Goal: Information Seeking & Learning: Learn about a topic

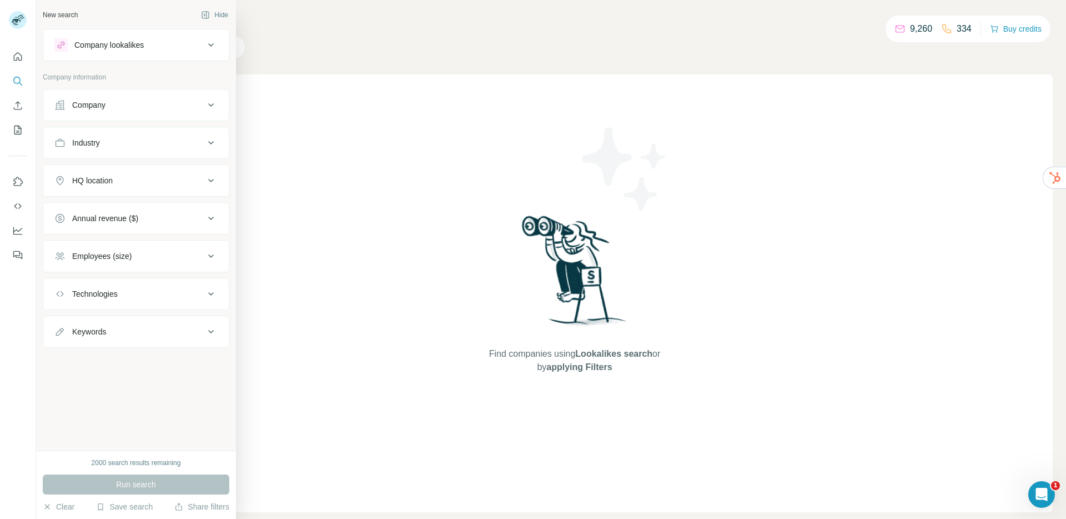
click at [95, 105] on div "Company" at bounding box center [88, 104] width 33 height 11
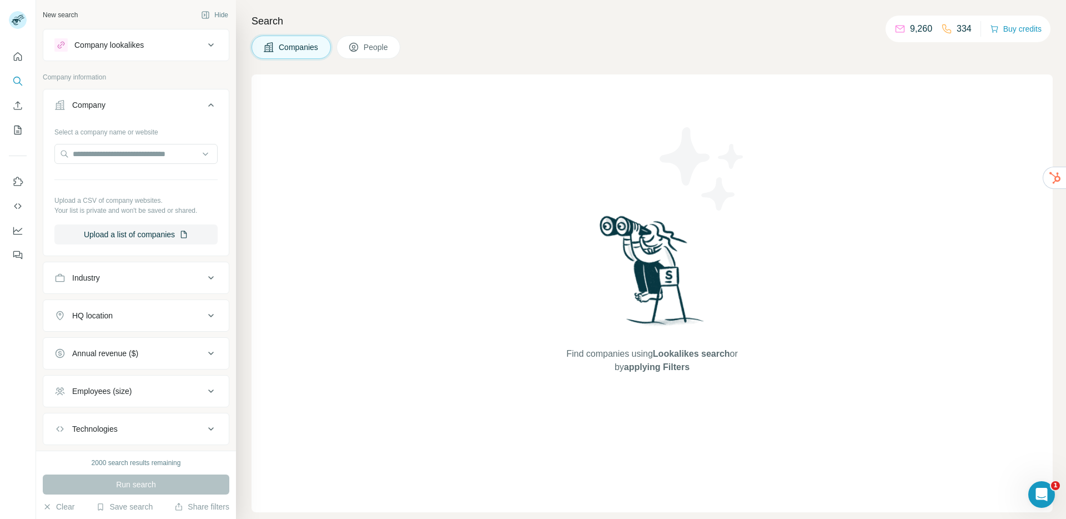
click at [99, 105] on div "Company" at bounding box center [88, 104] width 33 height 11
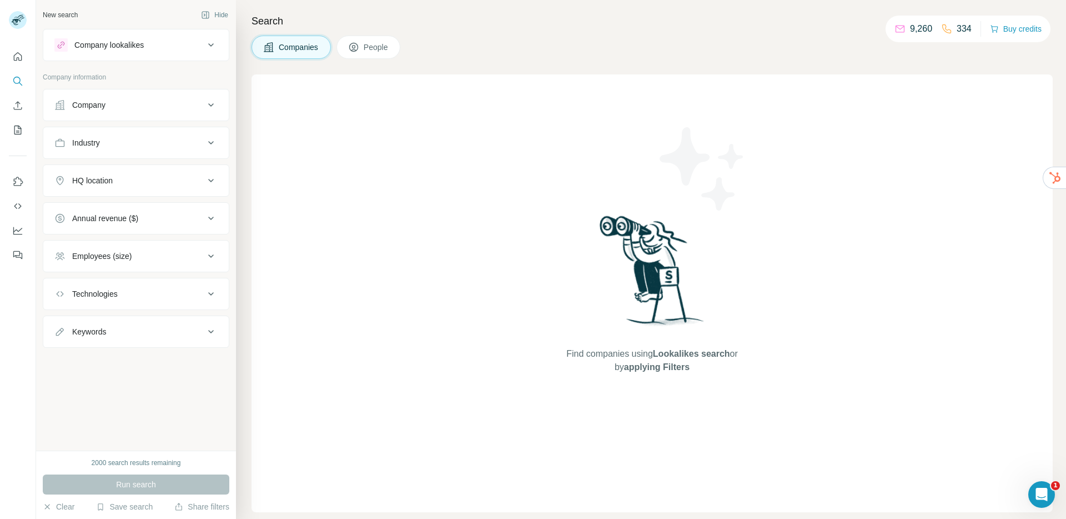
click at [100, 143] on div "Industry" at bounding box center [86, 142] width 28 height 11
click at [119, 152] on button "Industry" at bounding box center [135, 144] width 185 height 31
click at [123, 184] on div "HQ location" at bounding box center [129, 180] width 150 height 11
click at [125, 185] on div "HQ location" at bounding box center [129, 180] width 150 height 11
click at [117, 223] on div "Annual revenue ($)" at bounding box center [105, 218] width 66 height 11
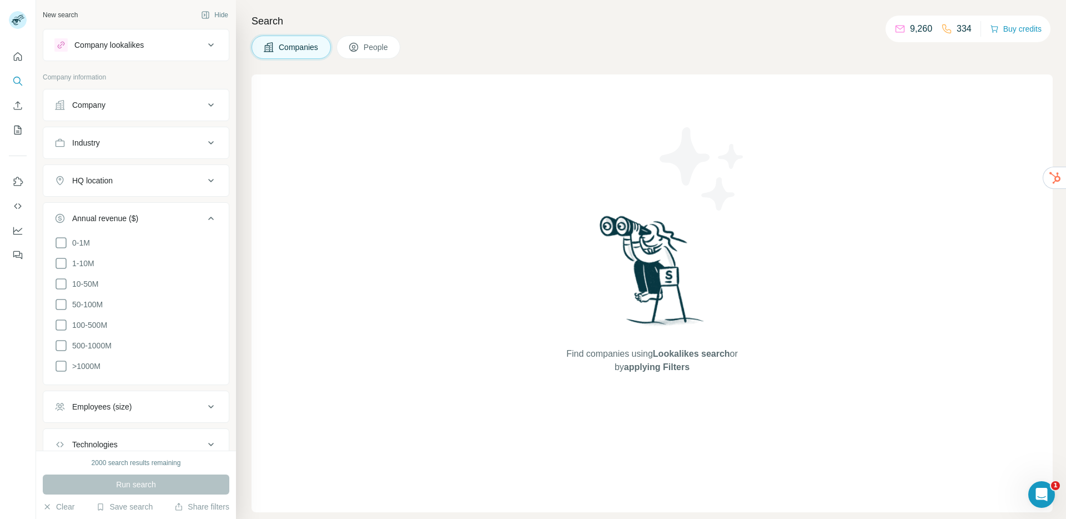
click at [117, 223] on div "Annual revenue ($)" at bounding box center [105, 218] width 66 height 11
click at [119, 258] on div "Employees (size)" at bounding box center [101, 255] width 59 height 11
click at [118, 259] on div "Employees (size)" at bounding box center [101, 255] width 59 height 11
click at [364, 55] on button "People" at bounding box center [368, 47] width 64 height 23
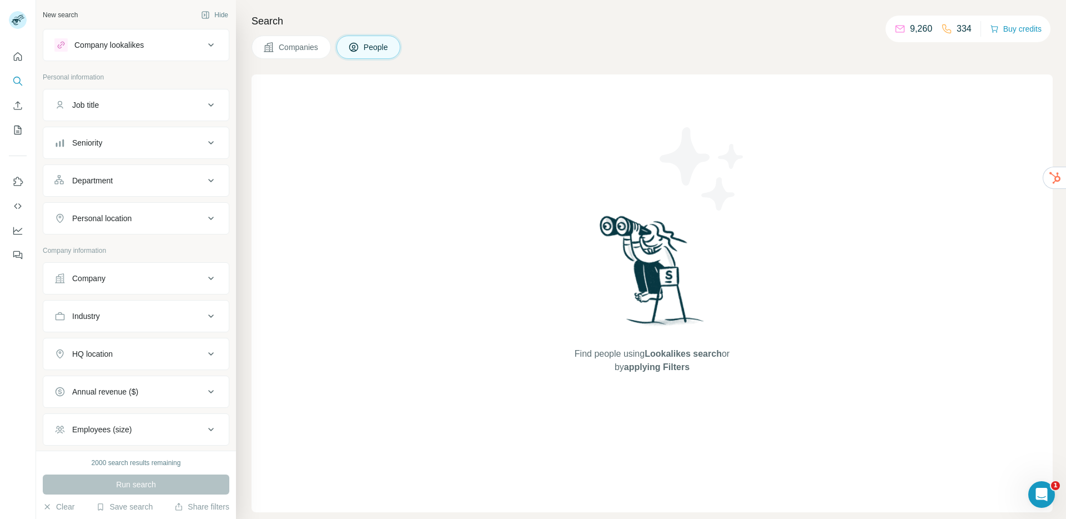
click at [113, 56] on button "Company lookalikes" at bounding box center [135, 45] width 185 height 27
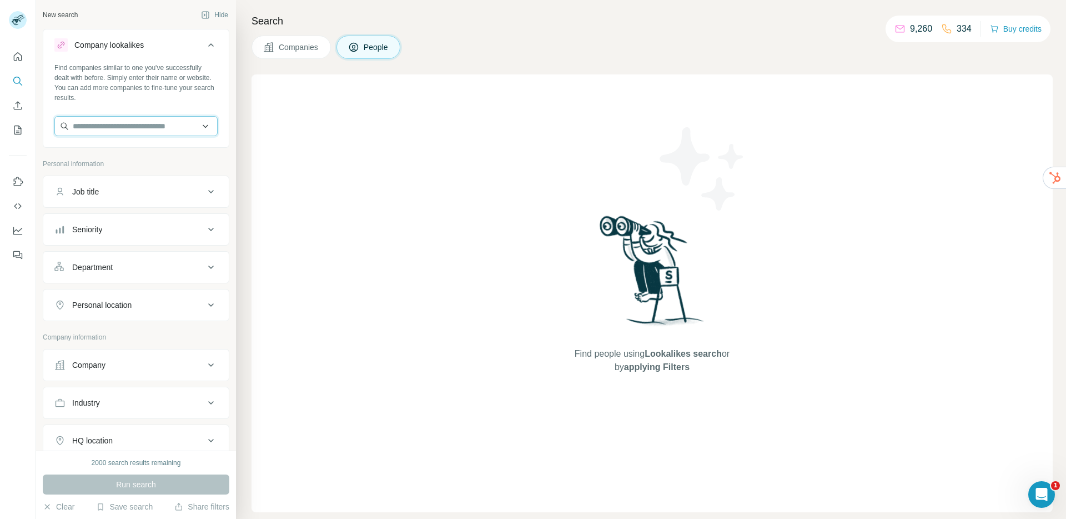
click at [117, 127] on input "text" at bounding box center [135, 126] width 163 height 20
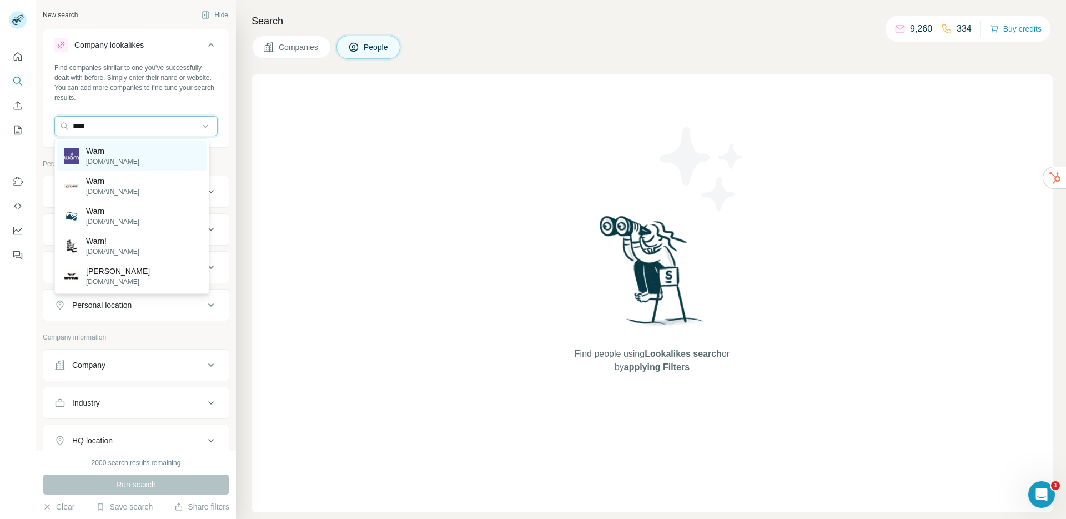
type input "****"
click at [123, 158] on p "warnandco.com" at bounding box center [112, 162] width 53 height 10
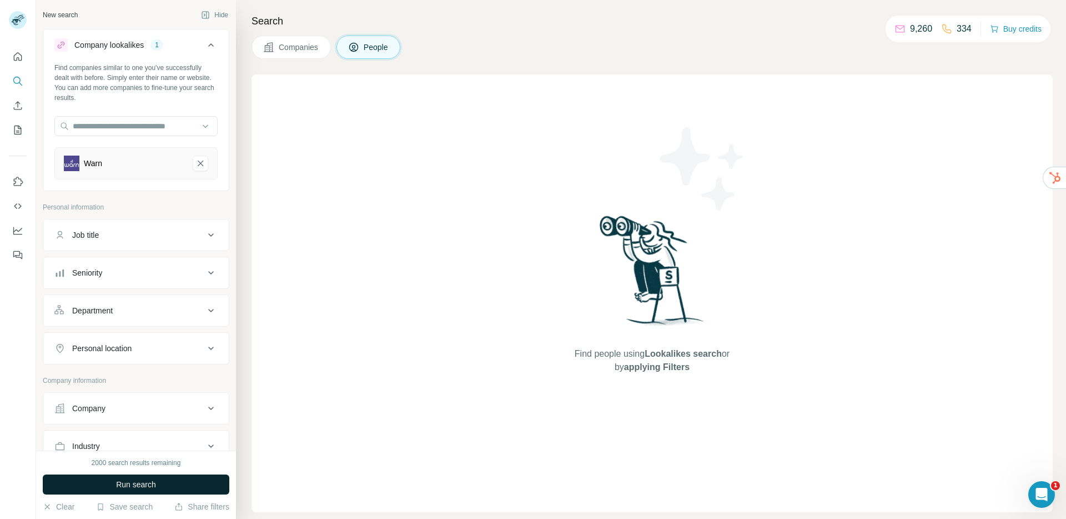
click at [167, 480] on button "Run search" at bounding box center [136, 484] width 187 height 20
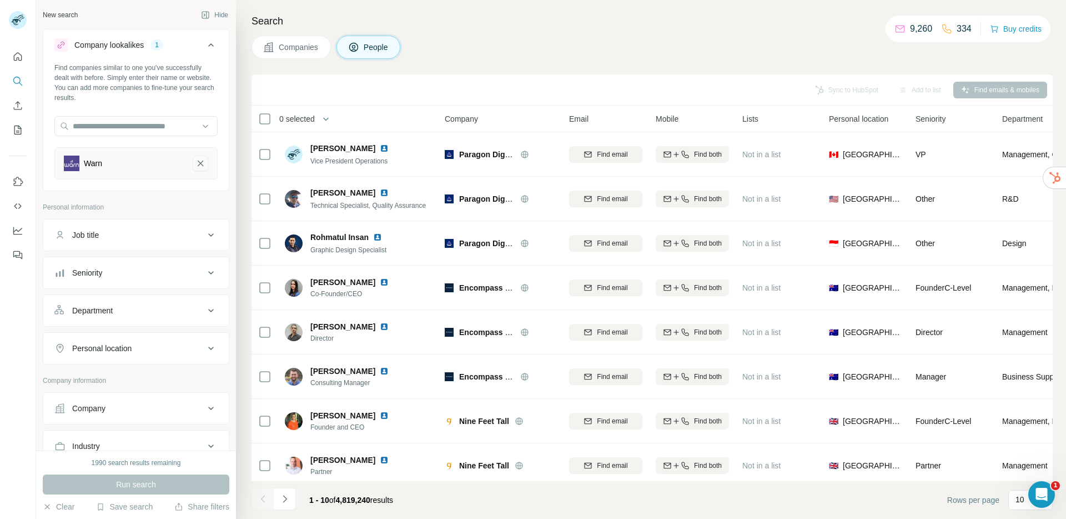
click at [195, 160] on icon "Warn-remove-button" at bounding box center [200, 163] width 10 height 11
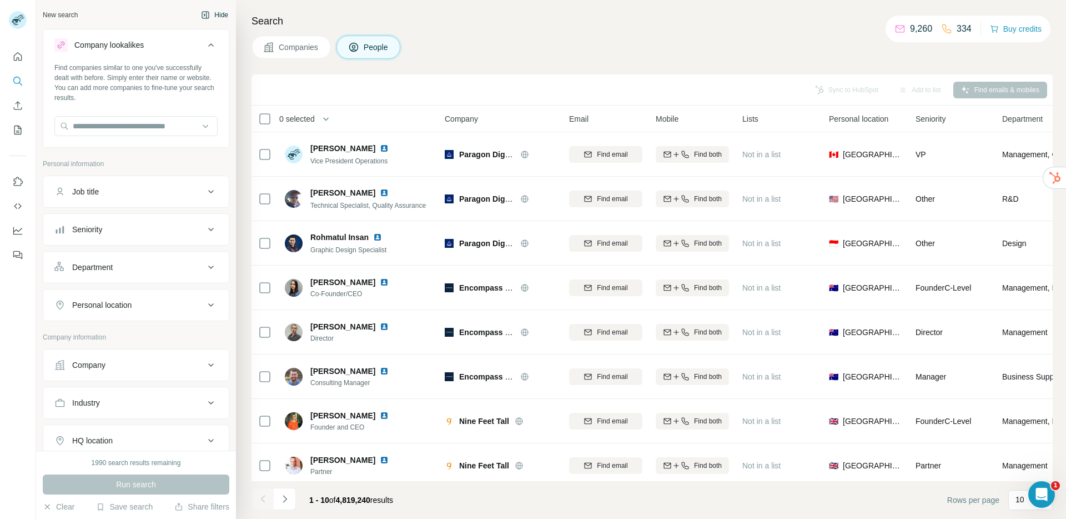
click at [207, 13] on button "Hide" at bounding box center [214, 15] width 43 height 17
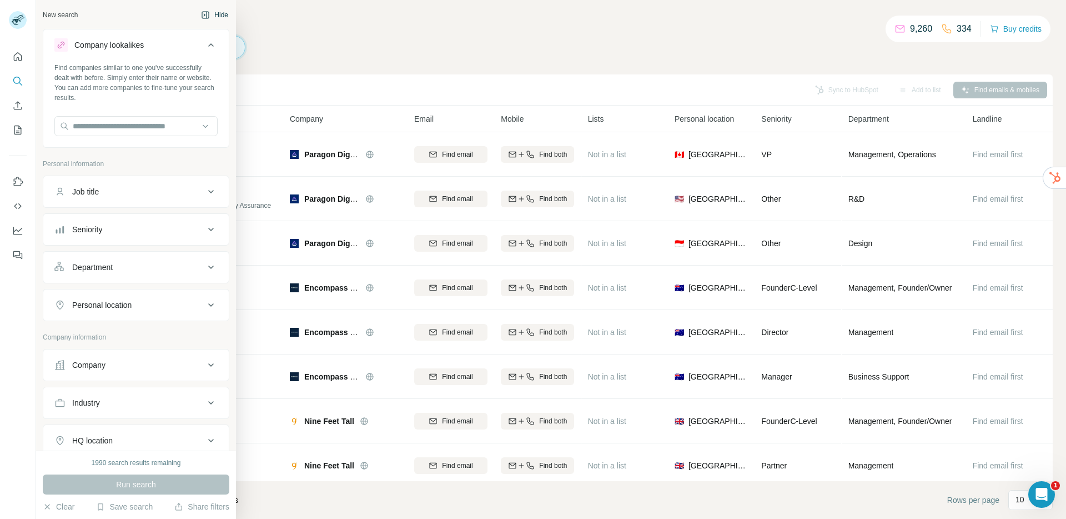
click at [210, 16] on button "Hide" at bounding box center [214, 15] width 43 height 17
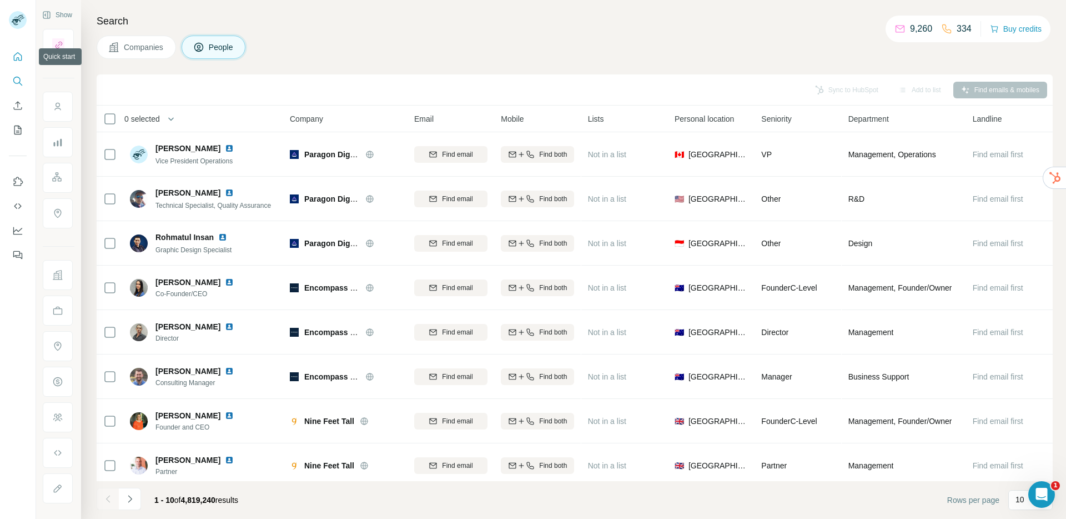
click at [21, 52] on icon "Quick start" at bounding box center [17, 56] width 11 height 11
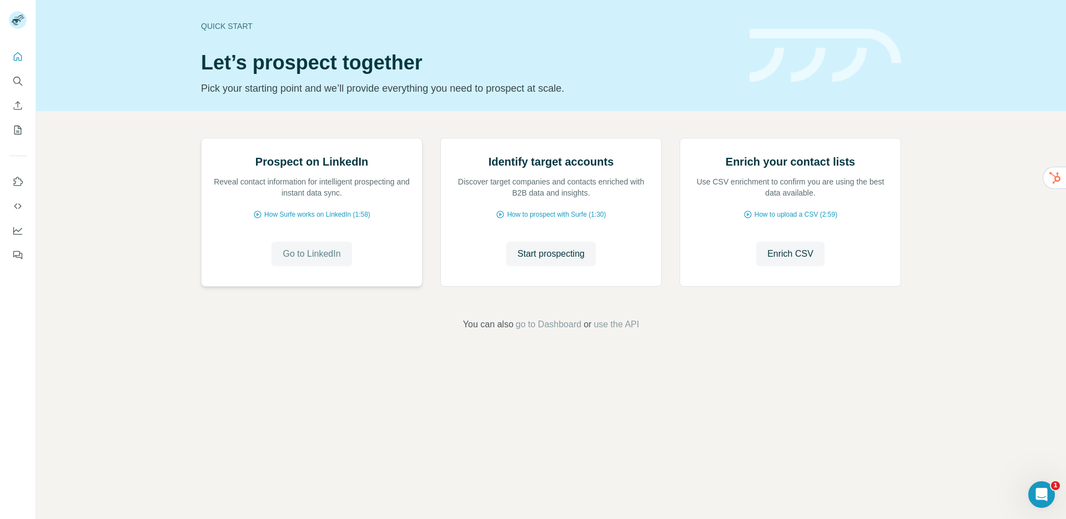
click at [304, 260] on span "Go to LinkedIn" at bounding box center [312, 253] width 58 height 13
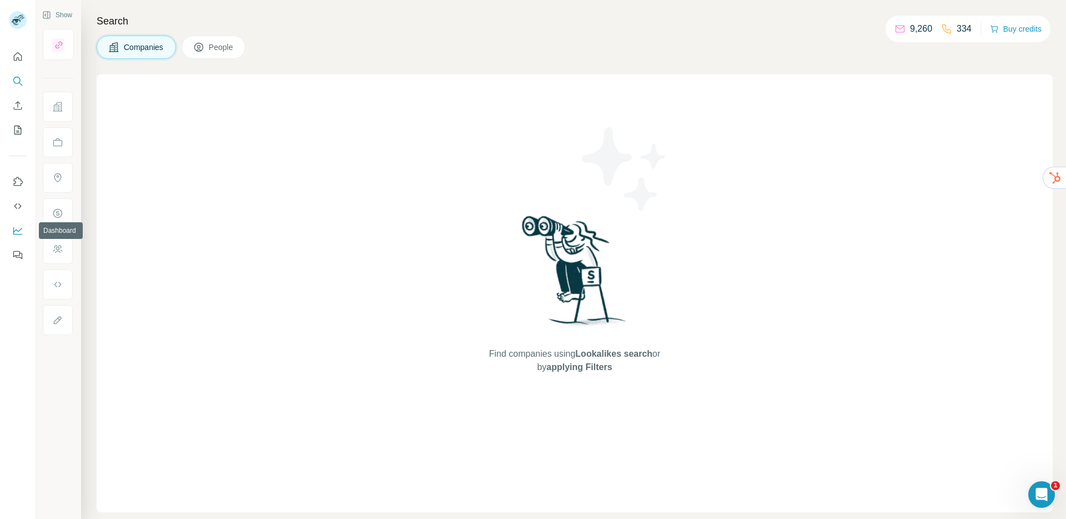
click at [15, 231] on icon "Dashboard" at bounding box center [17, 230] width 11 height 11
click at [18, 205] on icon "Use Surfe API" at bounding box center [17, 205] width 11 height 11
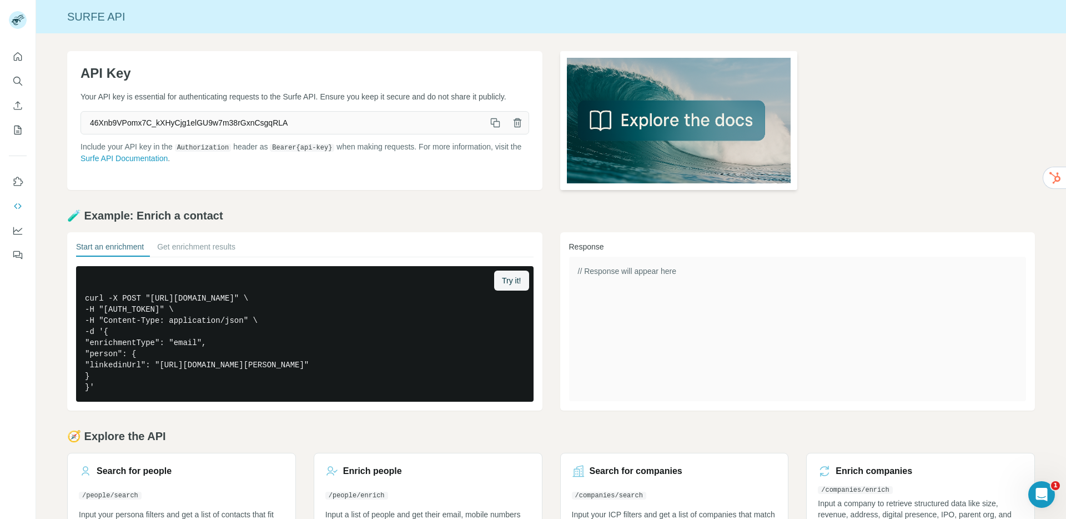
click at [638, 128] on img at bounding box center [679, 120] width 238 height 139
click at [699, 119] on img at bounding box center [679, 120] width 238 height 139
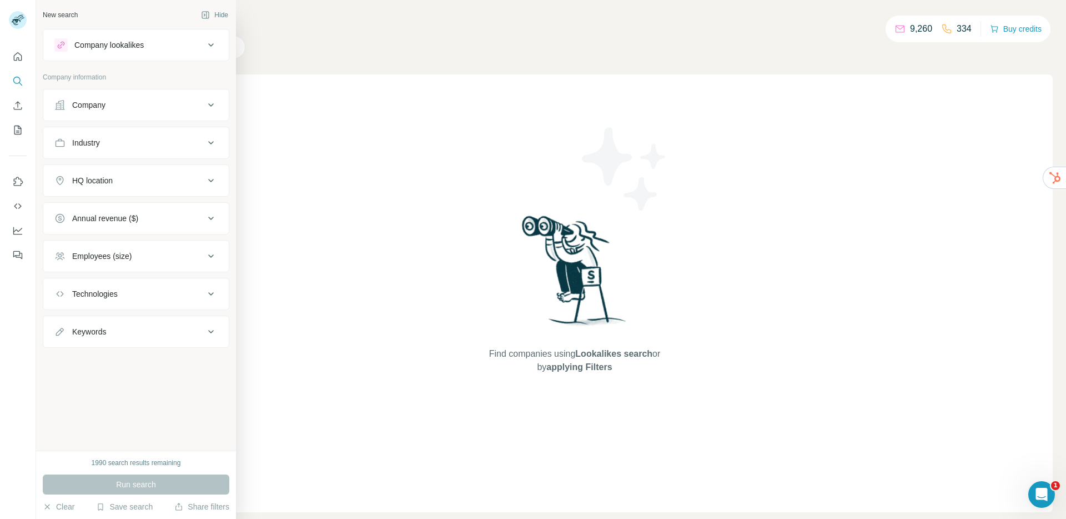
click at [124, 104] on div "Company" at bounding box center [129, 104] width 150 height 11
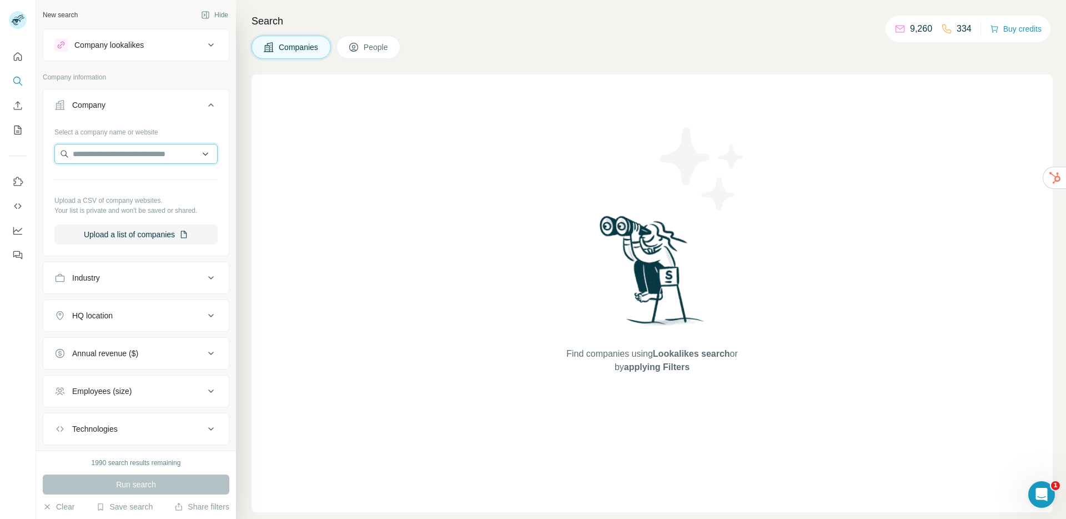
click at [102, 151] on input "text" at bounding box center [135, 154] width 163 height 20
type input "*"
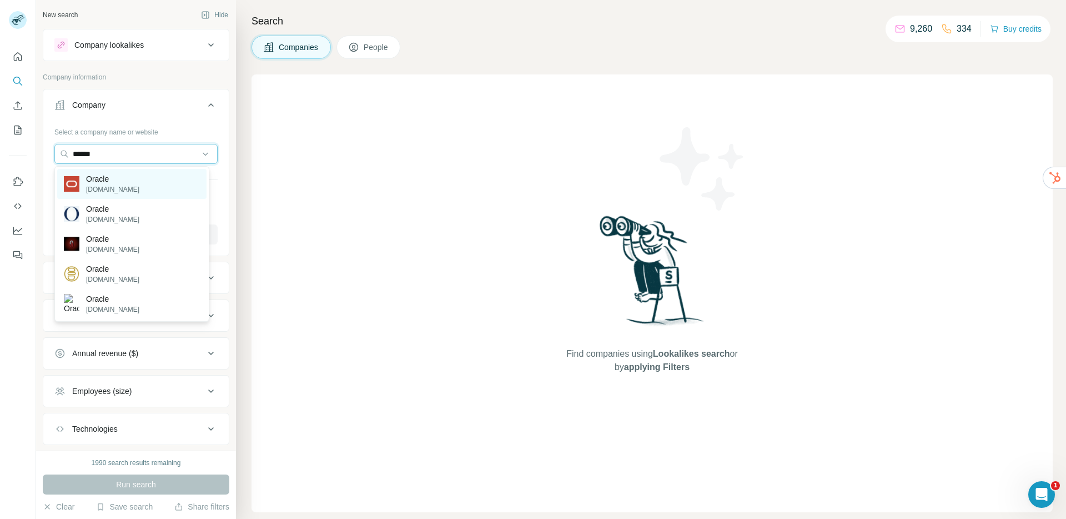
type input "******"
click at [91, 189] on p "oracle.com" at bounding box center [112, 189] width 53 height 10
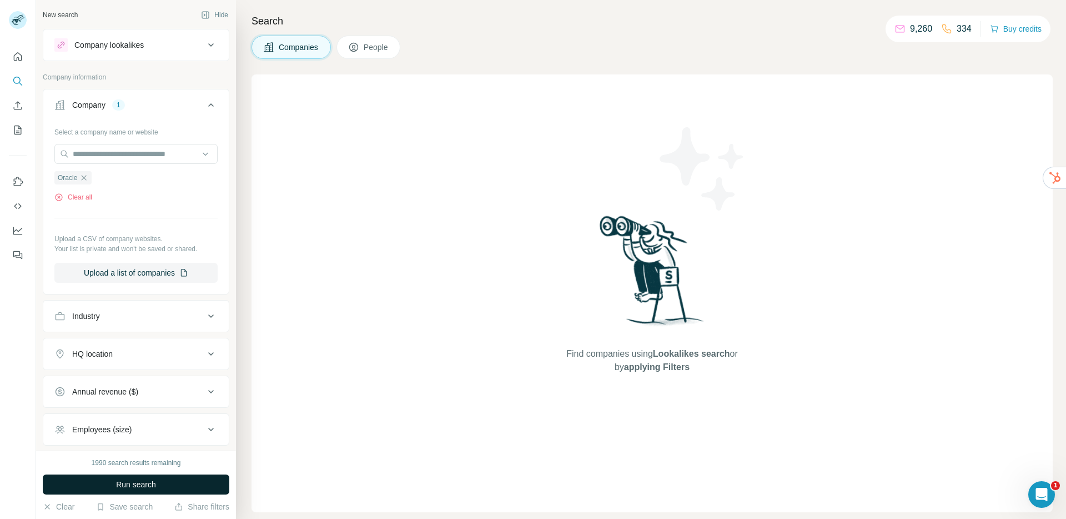
click at [163, 482] on button "Run search" at bounding box center [136, 484] width 187 height 20
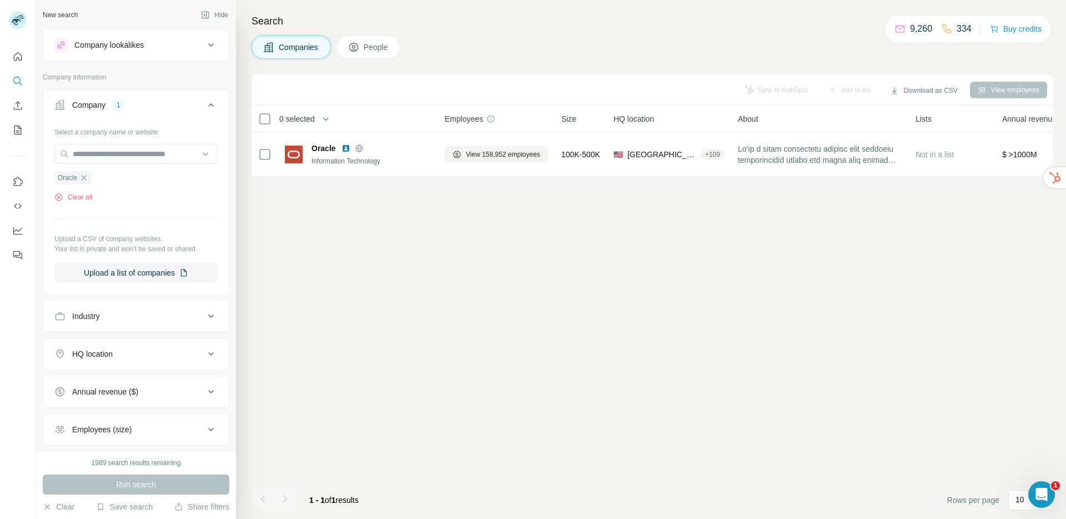
click at [377, 46] on span "People" at bounding box center [377, 47] width 26 height 11
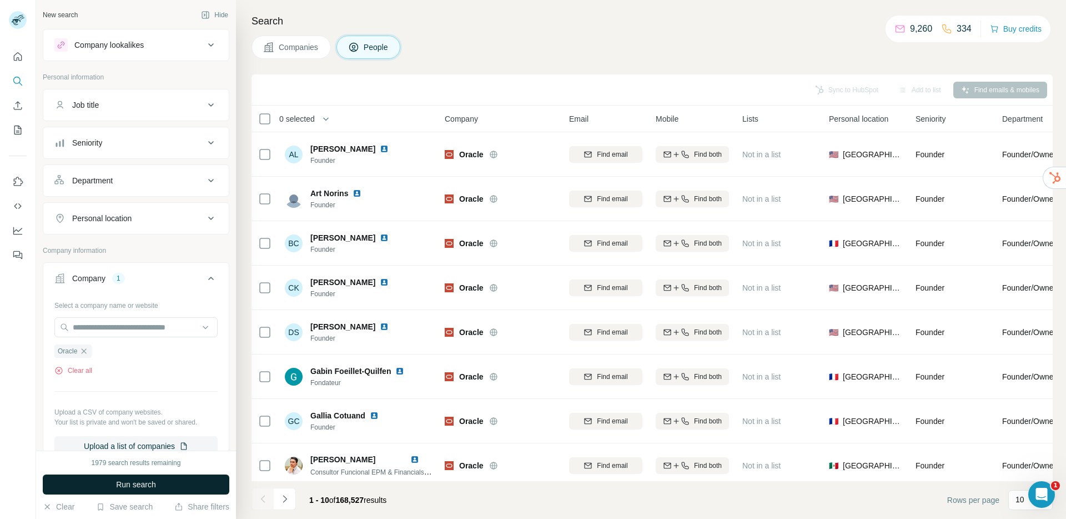
click at [149, 484] on span "Run search" at bounding box center [136, 484] width 40 height 11
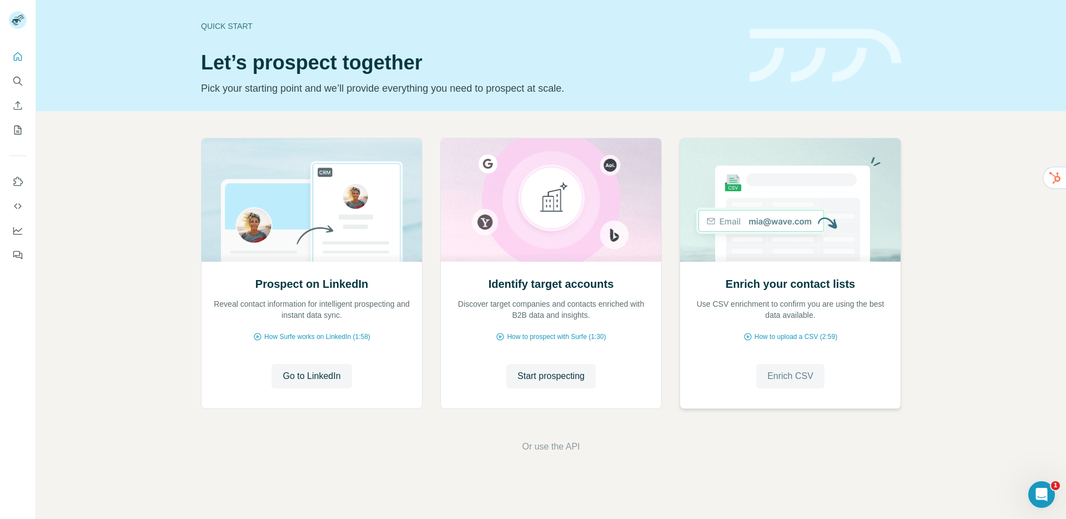
click at [777, 373] on span "Enrich CSV" at bounding box center [790, 375] width 46 height 13
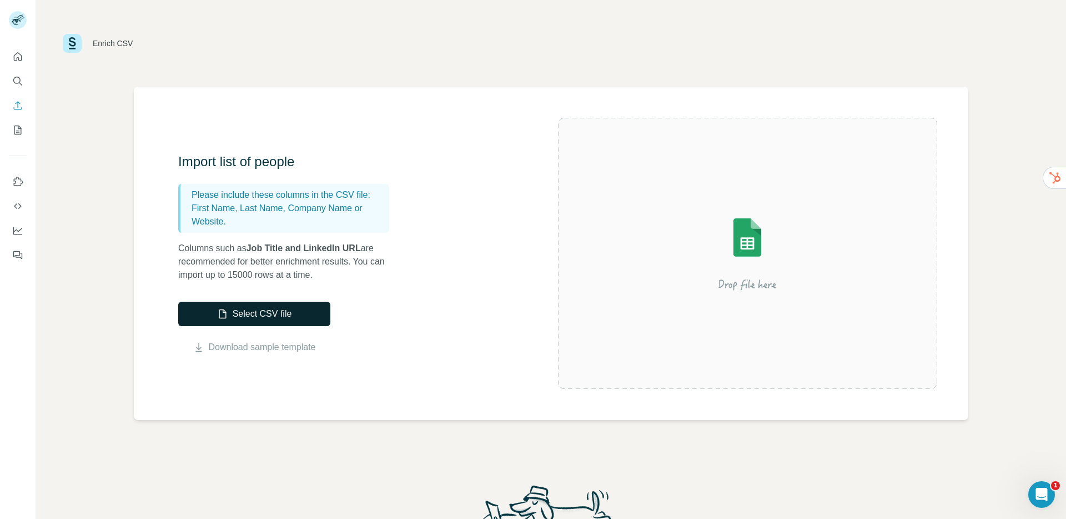
click at [289, 316] on button "Select CSV file" at bounding box center [254, 313] width 152 height 24
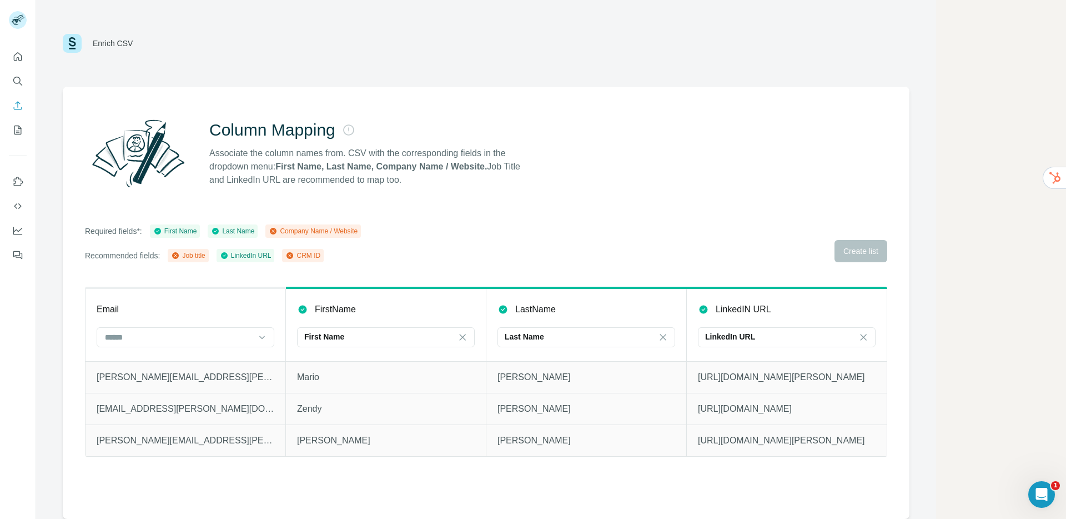
click at [346, 229] on div "Company Name / Website" at bounding box center [313, 231] width 89 height 10
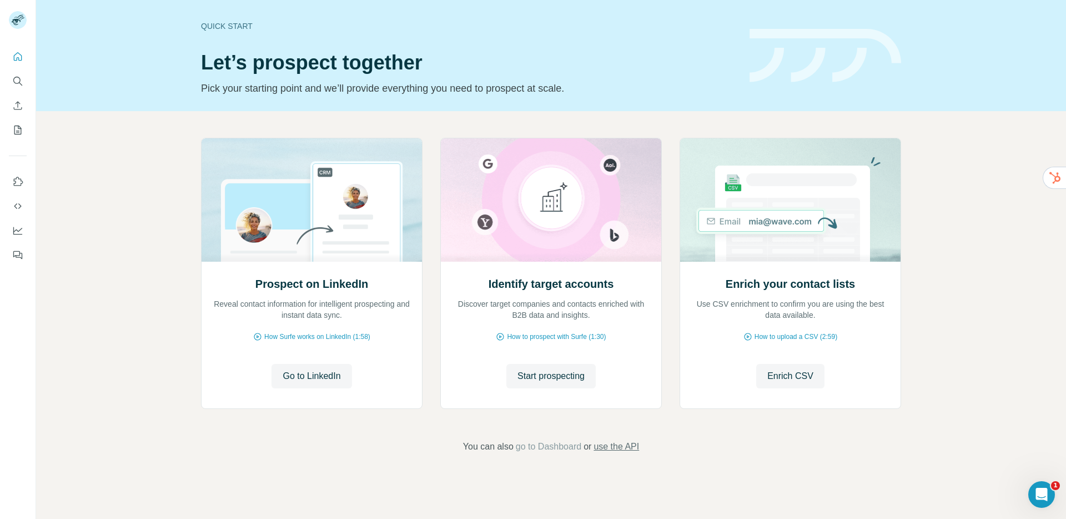
click at [632, 449] on span "use the API" at bounding box center [616, 446] width 46 height 13
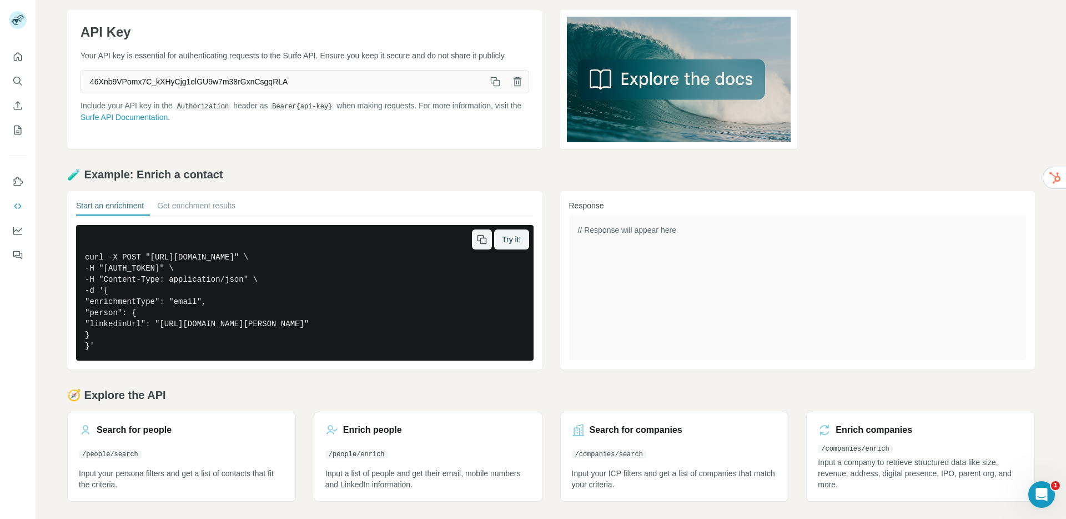
scroll to position [42, 0]
click at [21, 60] on icon "Quick start" at bounding box center [18, 56] width 8 height 8
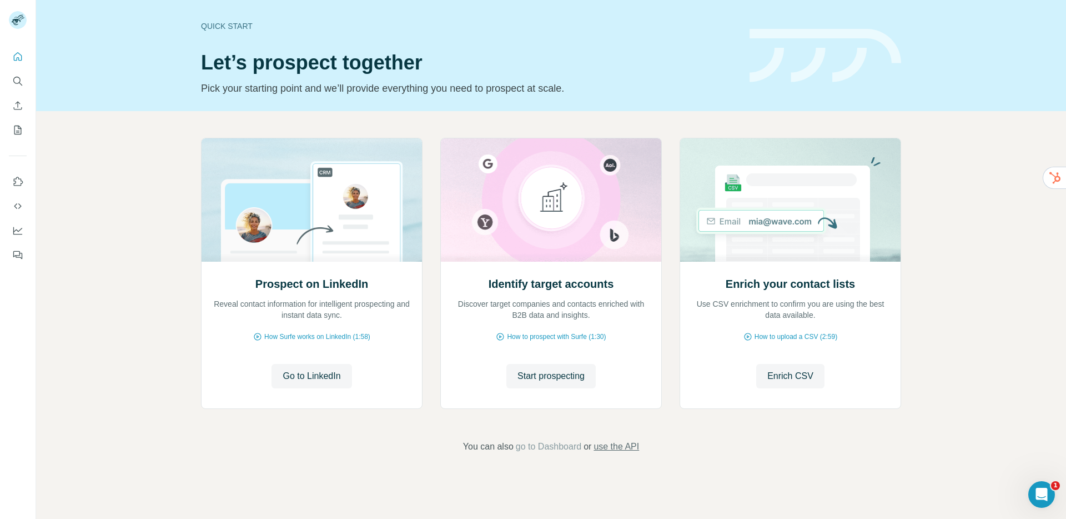
click at [622, 451] on span "use the API" at bounding box center [616, 446] width 46 height 13
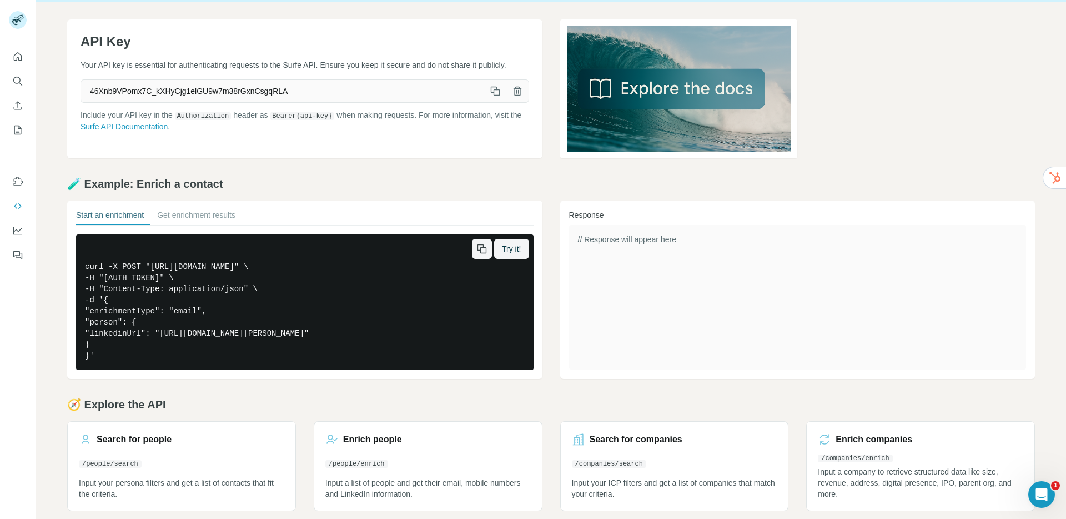
scroll to position [42, 0]
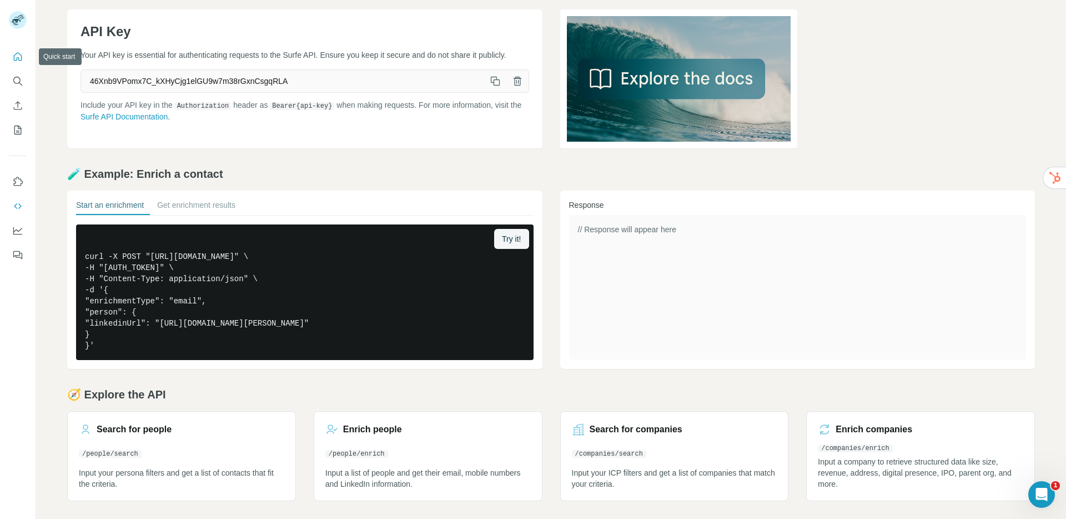
click at [18, 55] on icon "Quick start" at bounding box center [17, 56] width 11 height 11
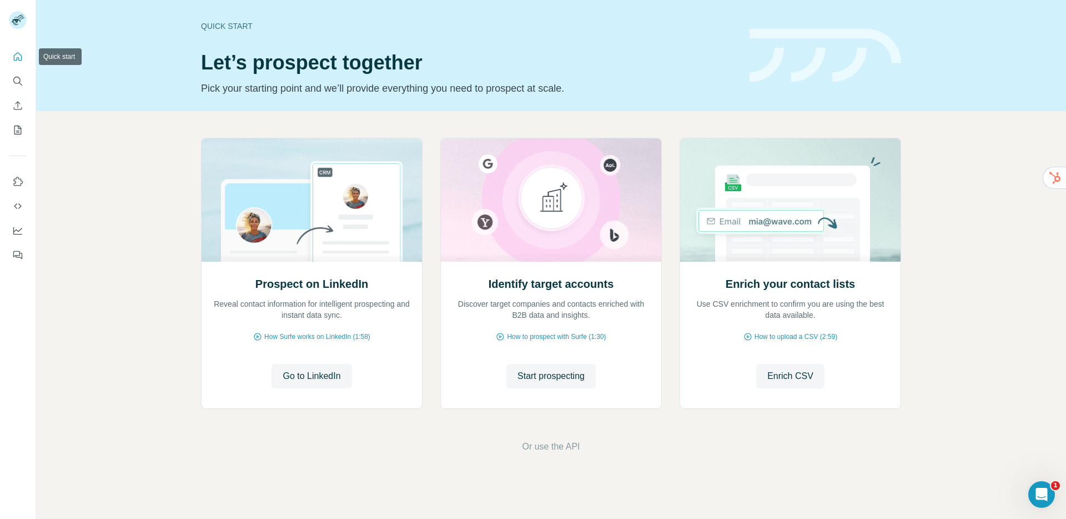
click at [17, 56] on icon "Quick start" at bounding box center [17, 56] width 11 height 11
click at [531, 375] on span "Start prospecting" at bounding box center [550, 375] width 67 height 13
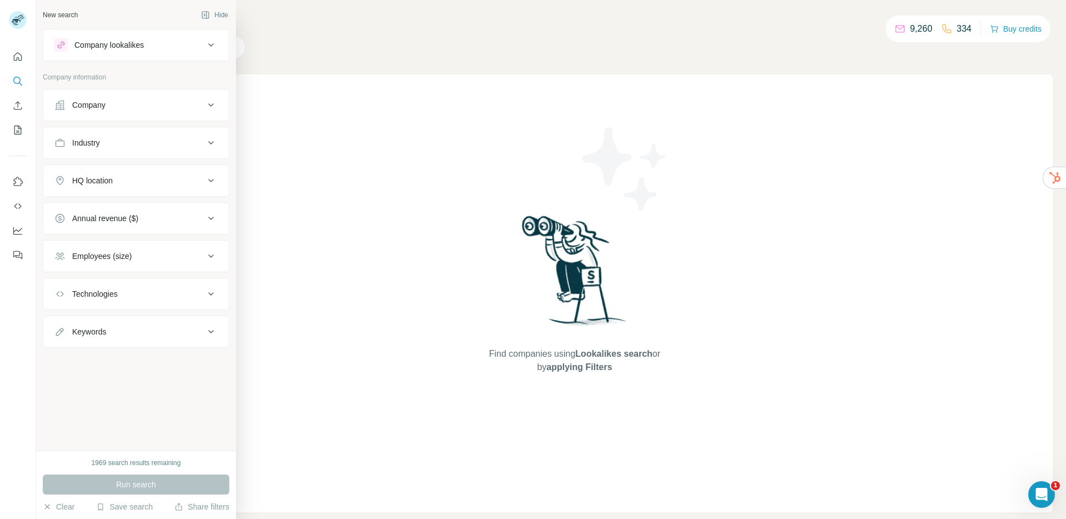
click at [123, 109] on div "Company" at bounding box center [129, 104] width 150 height 11
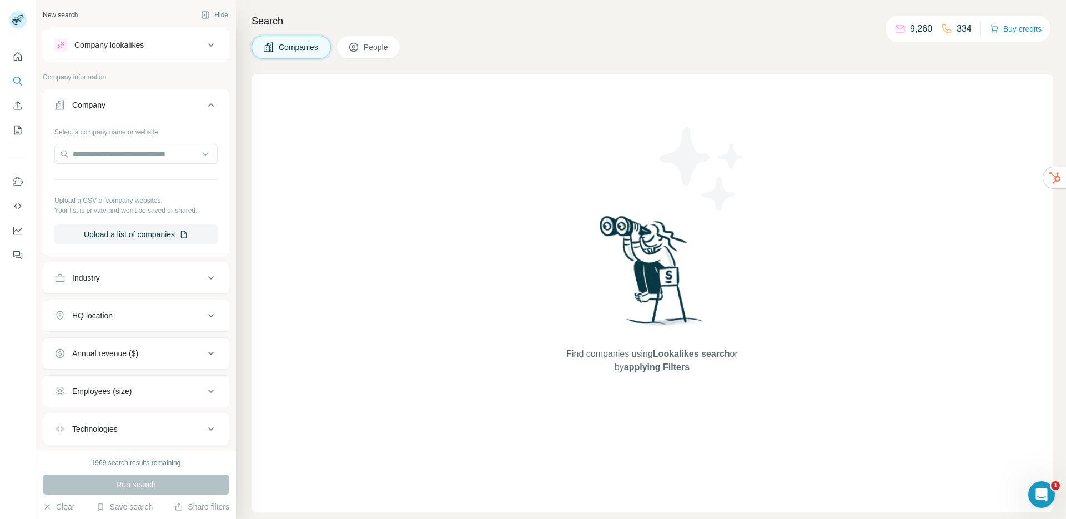
click at [137, 52] on button "Company lookalikes" at bounding box center [135, 45] width 185 height 27
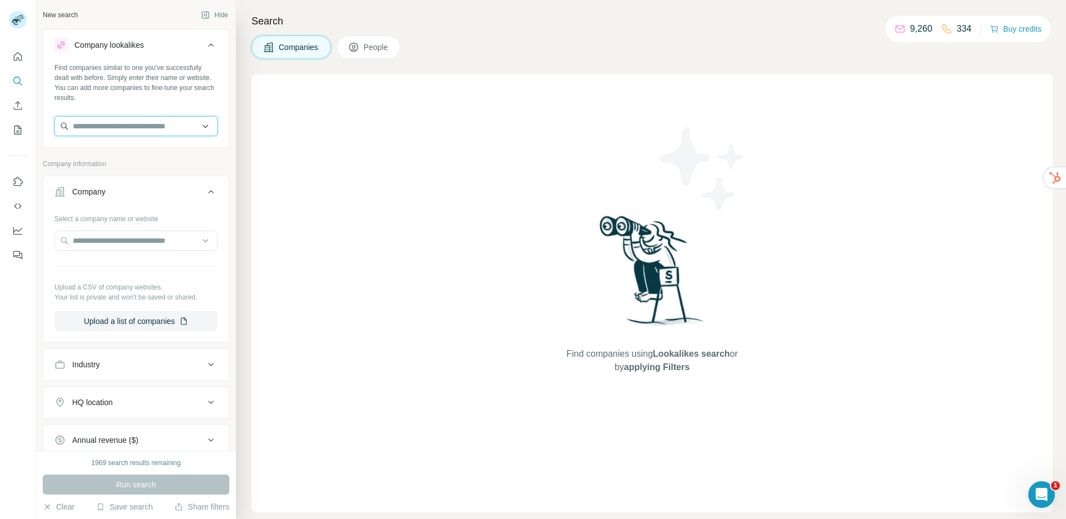
click at [127, 132] on input "text" at bounding box center [135, 126] width 163 height 20
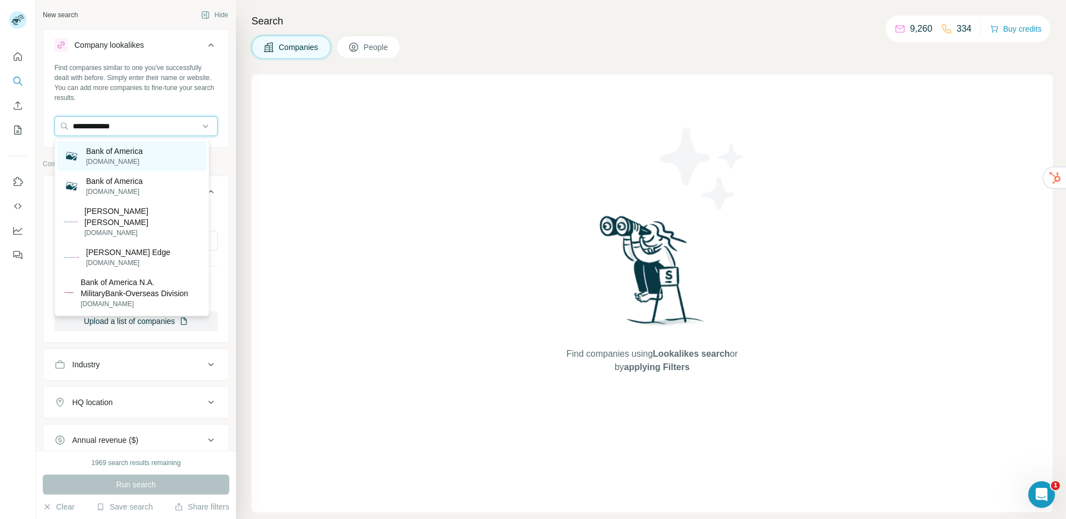
type input "**********"
click at [122, 164] on p "[DOMAIN_NAME]" at bounding box center [114, 162] width 57 height 10
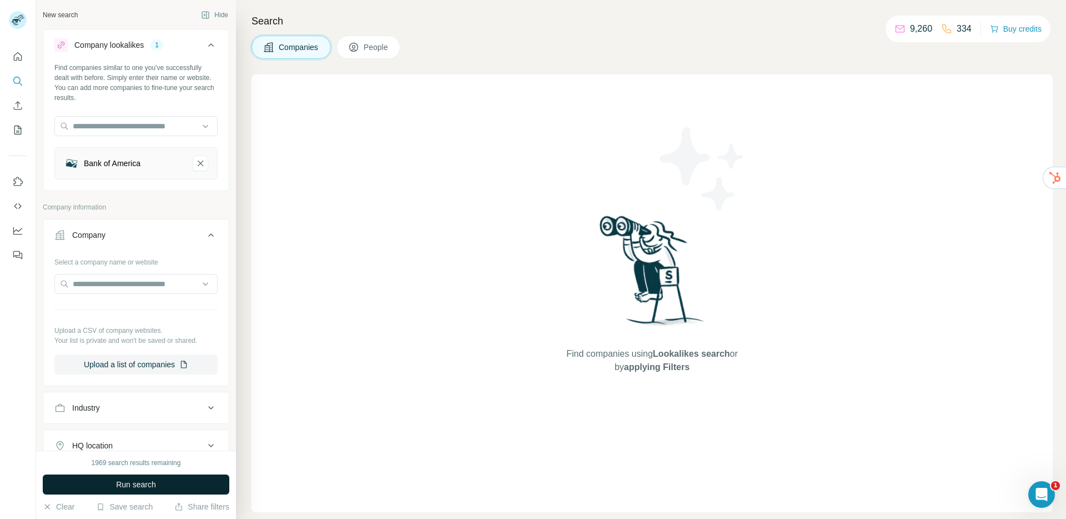
click at [139, 491] on button "Run search" at bounding box center [136, 484] width 187 height 20
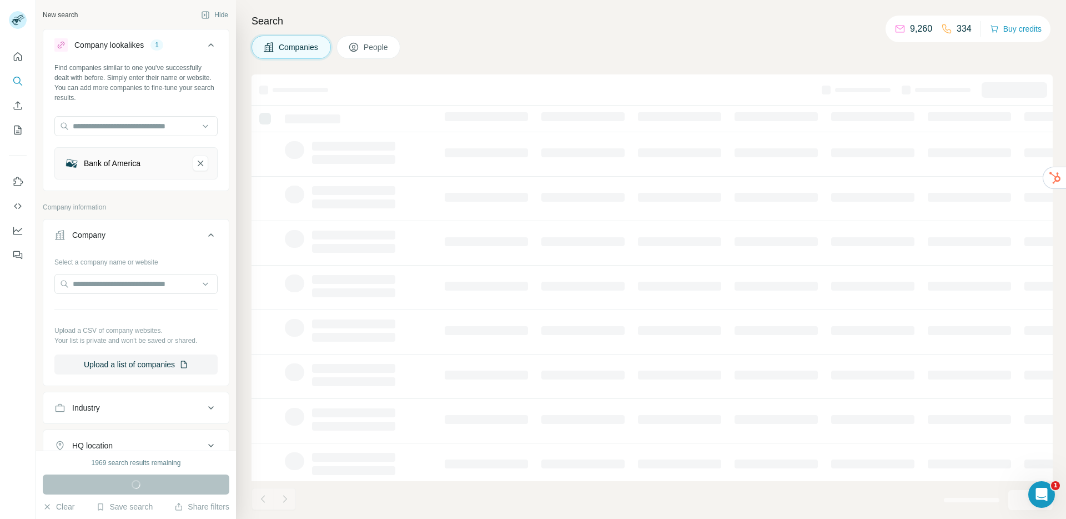
click at [365, 52] on span "People" at bounding box center [377, 47] width 26 height 11
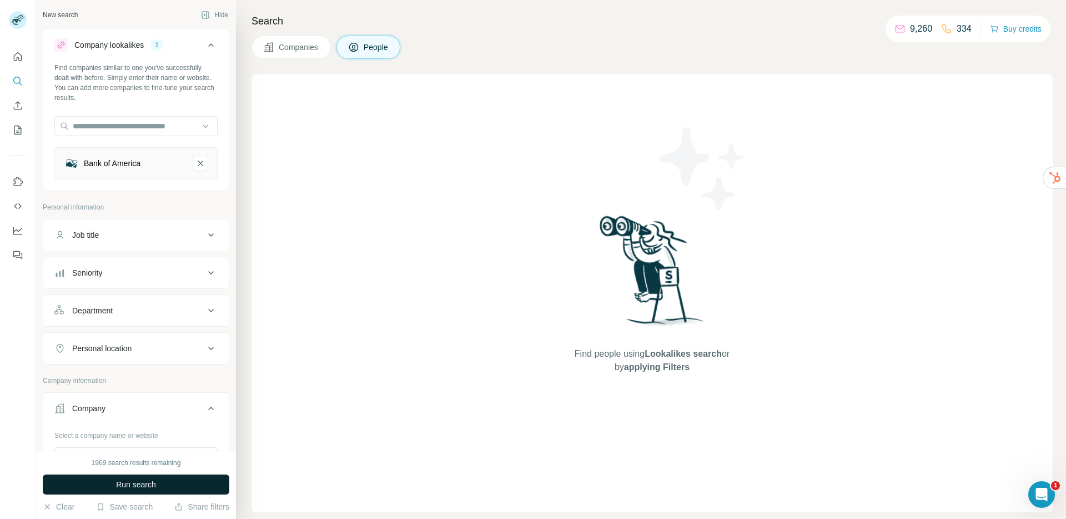
click at [98, 483] on button "Run search" at bounding box center [136, 484] width 187 height 20
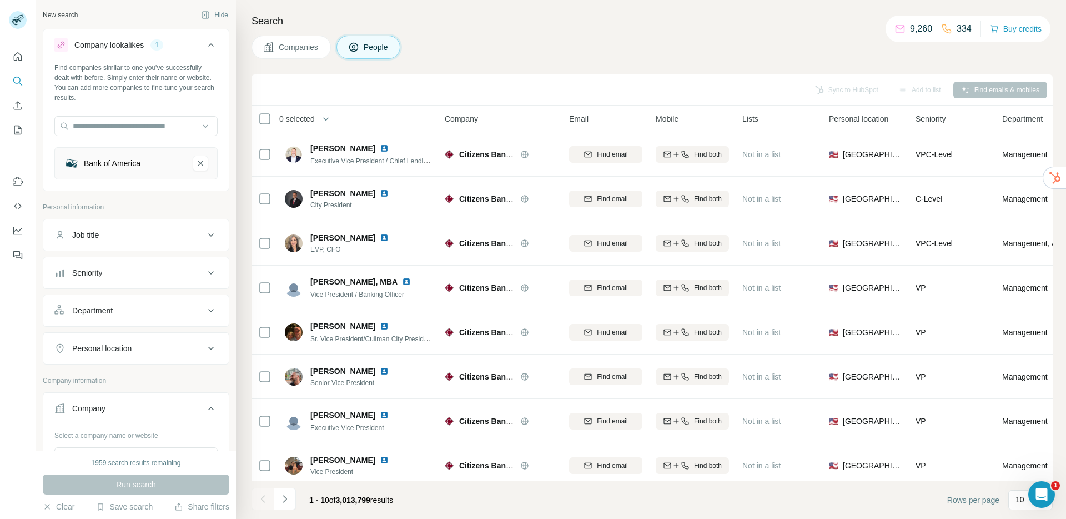
drag, startPoint x: 290, startPoint y: 43, endPoint x: 297, endPoint y: 48, distance: 8.8
click at [289, 43] on span "Companies" at bounding box center [299, 47] width 41 height 11
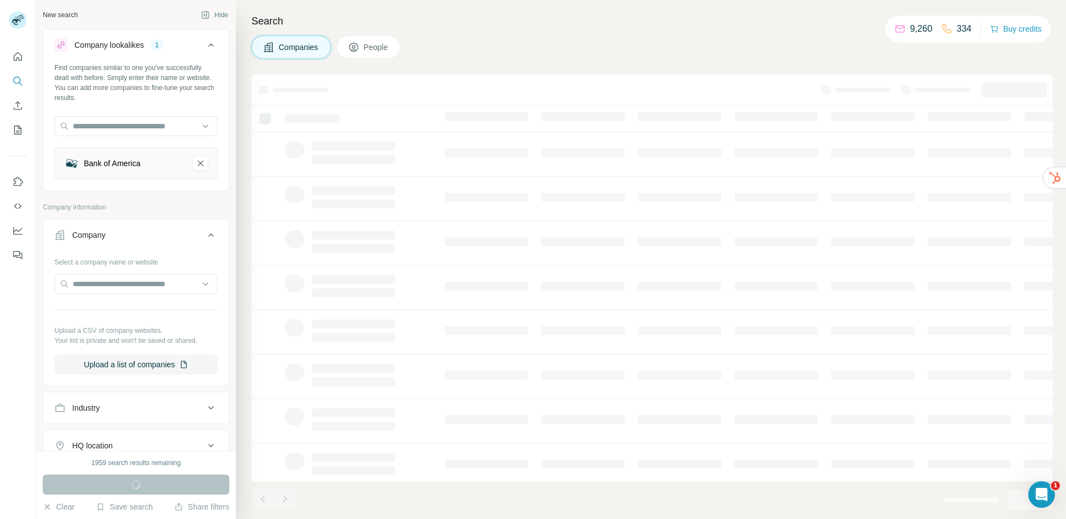
click at [368, 55] on button "People" at bounding box center [368, 47] width 64 height 23
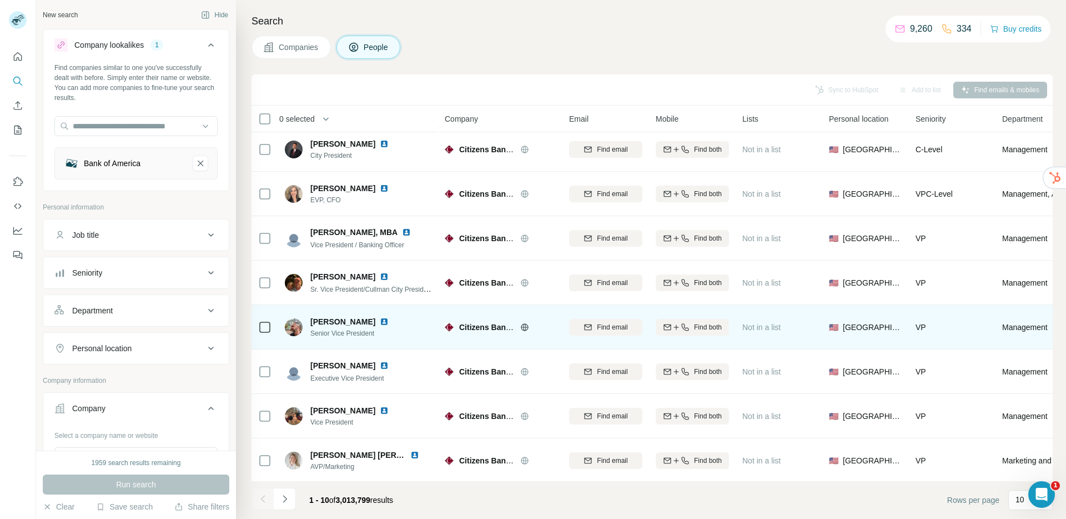
scroll to position [102, 0]
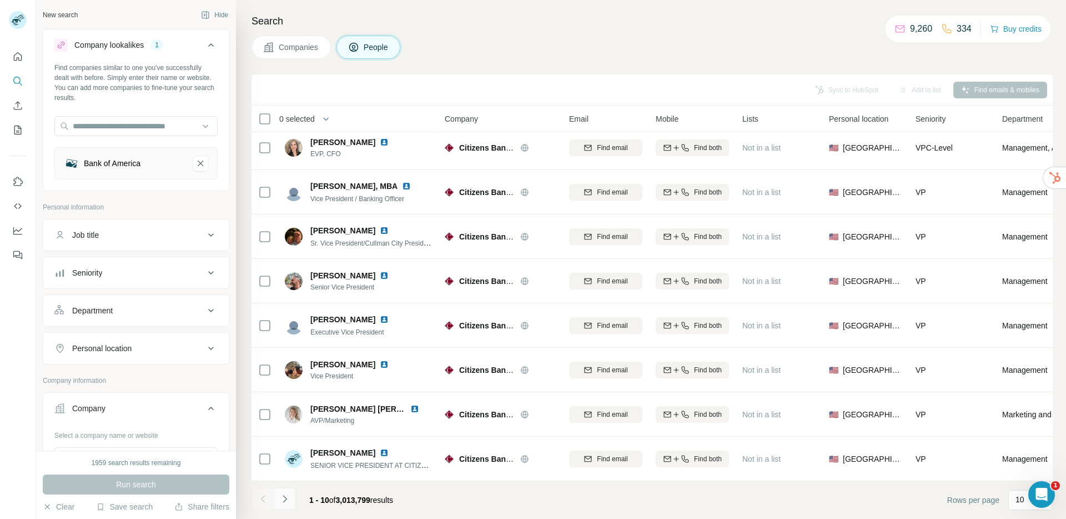
click at [290, 501] on button "Navigate to next page" at bounding box center [285, 498] width 22 height 22
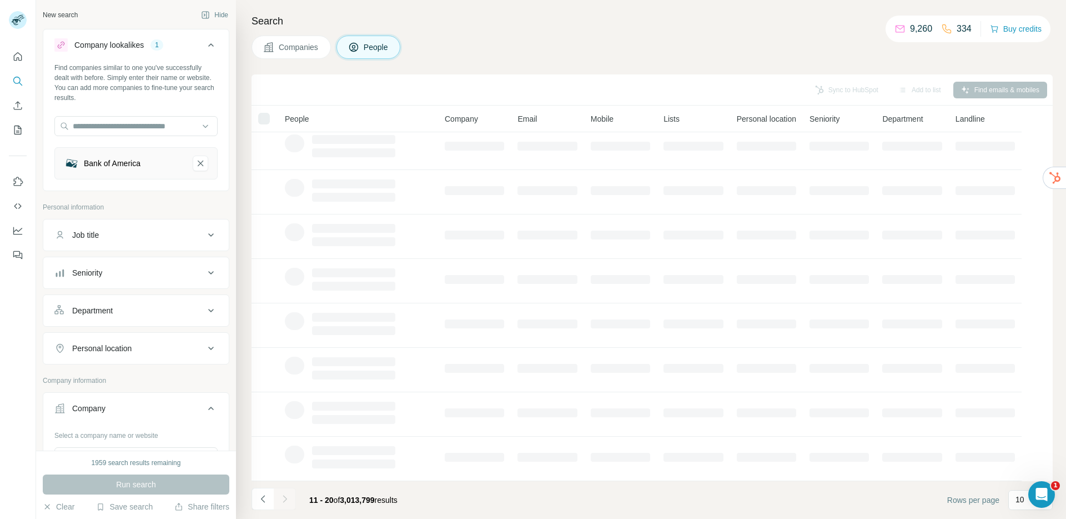
click at [127, 238] on div "Job title" at bounding box center [129, 234] width 150 height 11
click at [127, 263] on input "text" at bounding box center [124, 263] width 141 height 20
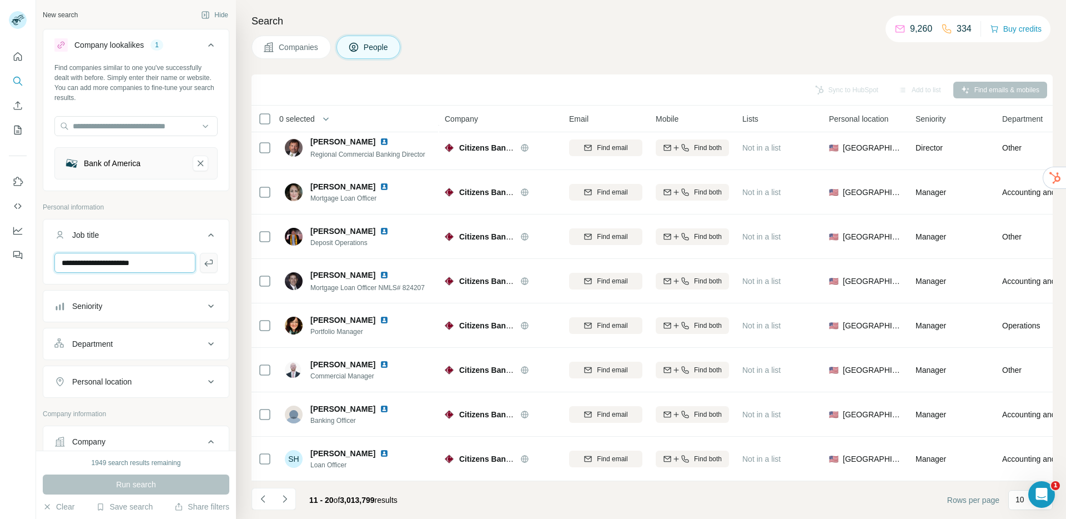
type input "**********"
click at [204, 264] on icon "button" at bounding box center [208, 262] width 8 height 7
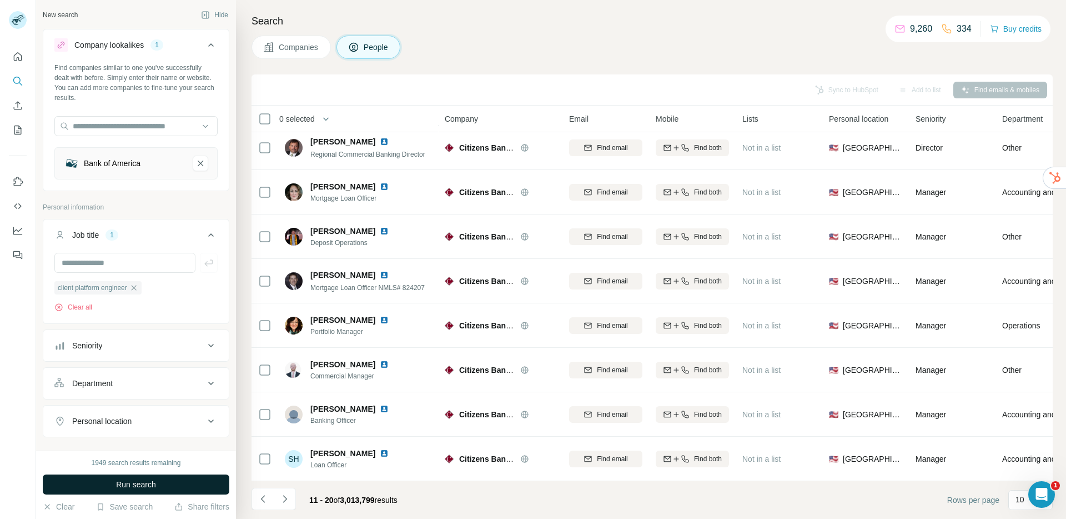
click at [150, 487] on span "Run search" at bounding box center [136, 484] width 40 height 11
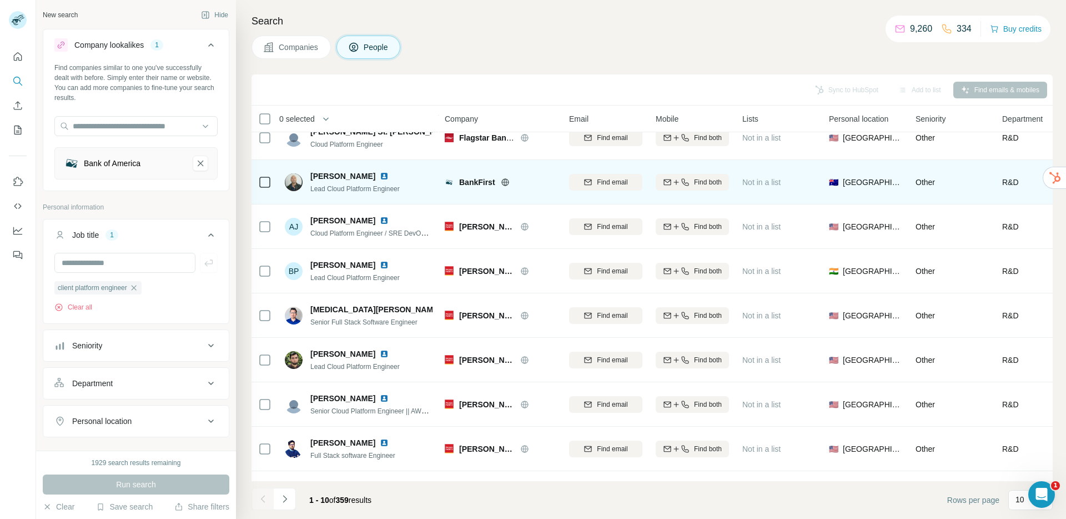
scroll to position [102, 0]
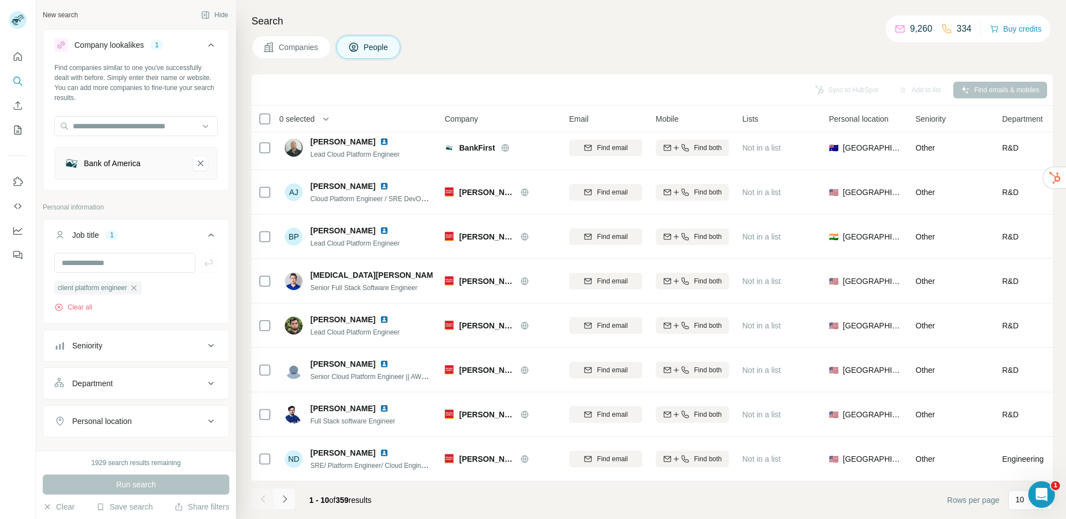
click at [285, 504] on icon "Navigate to next page" at bounding box center [284, 498] width 11 height 11
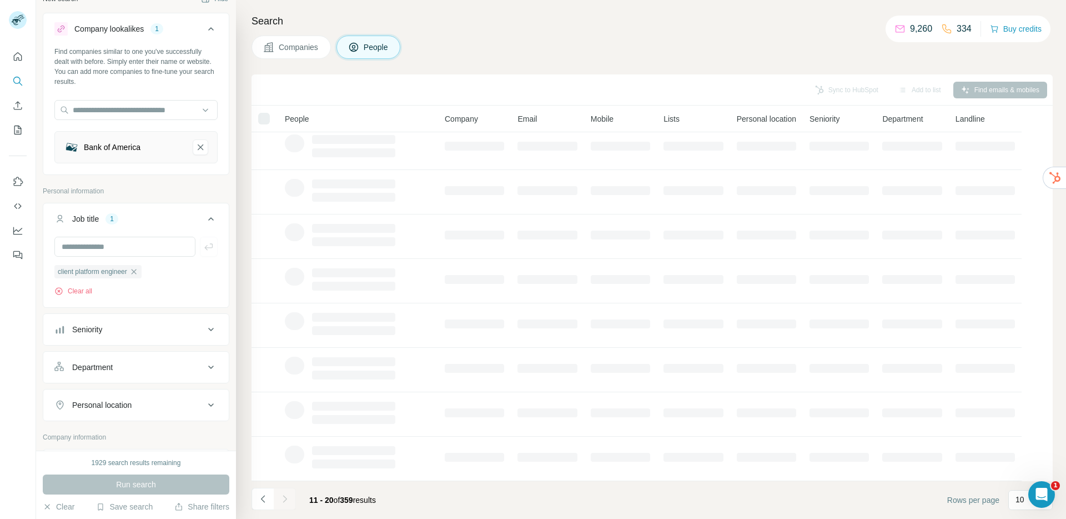
scroll to position [18, 0]
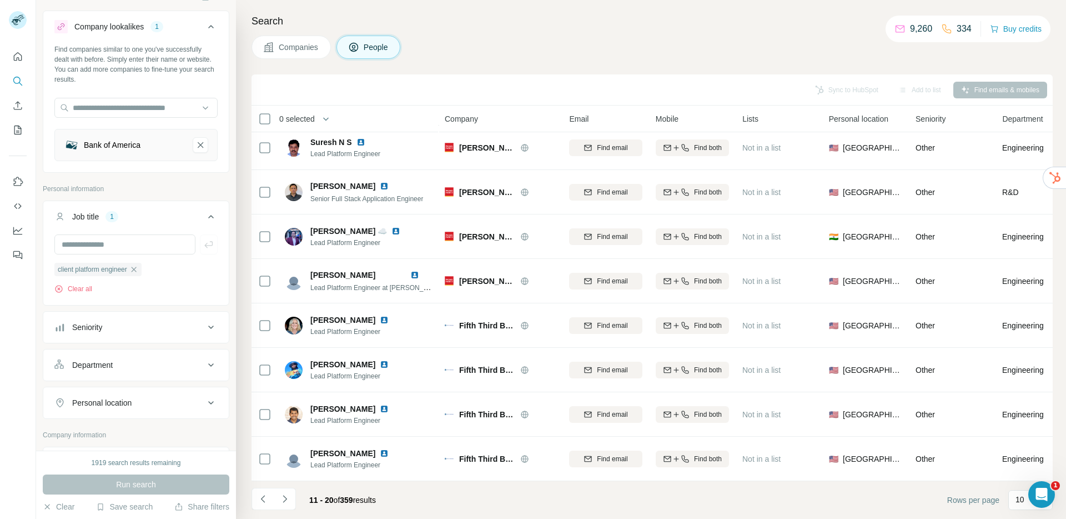
click at [95, 335] on button "Seniority" at bounding box center [135, 327] width 185 height 27
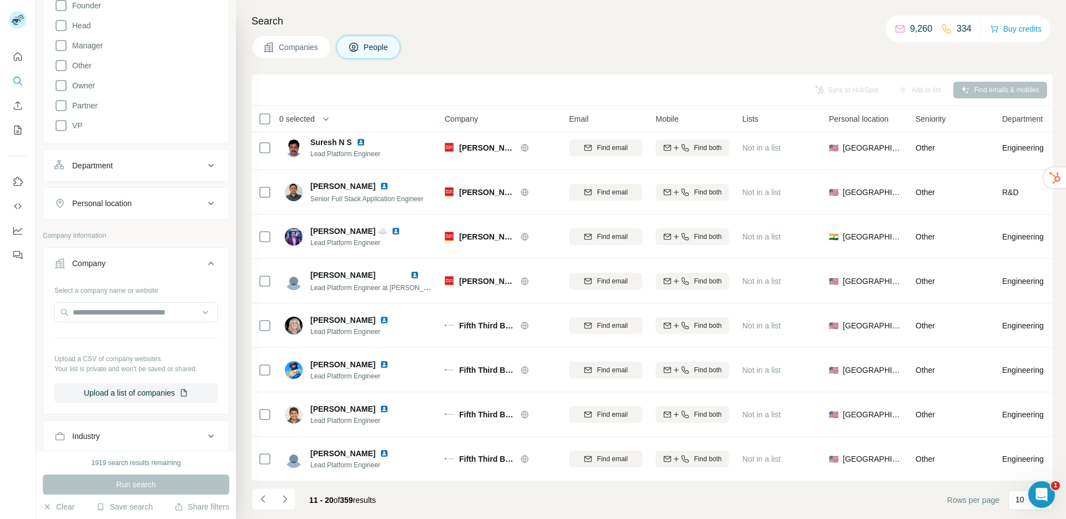
scroll to position [430, 0]
click at [118, 165] on div "Department" at bounding box center [129, 163] width 150 height 11
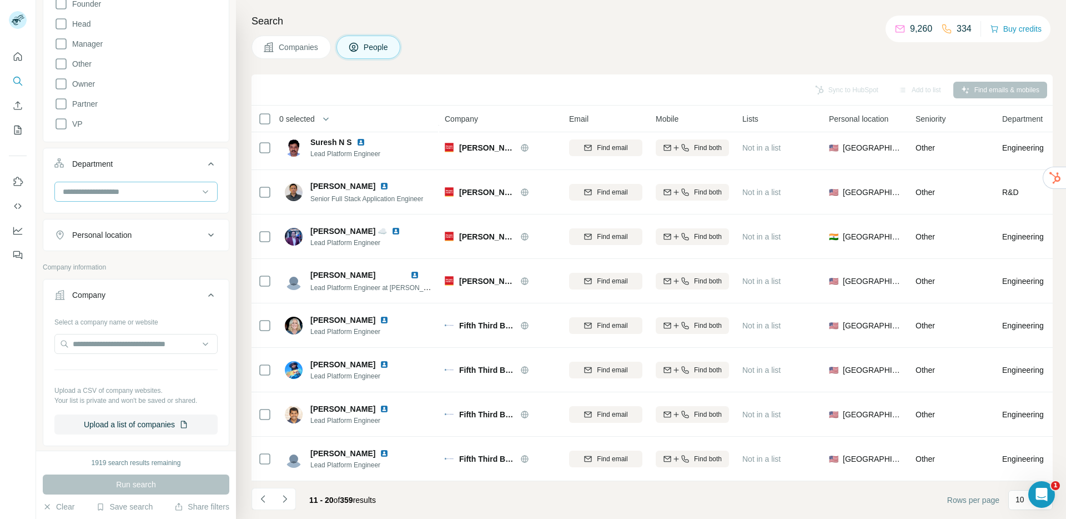
click at [123, 192] on input at bounding box center [130, 191] width 137 height 12
click at [274, 67] on div "Search Companies People Sync to HubSpot Add to list Find emails & mobiles 0 sel…" at bounding box center [651, 259] width 830 height 519
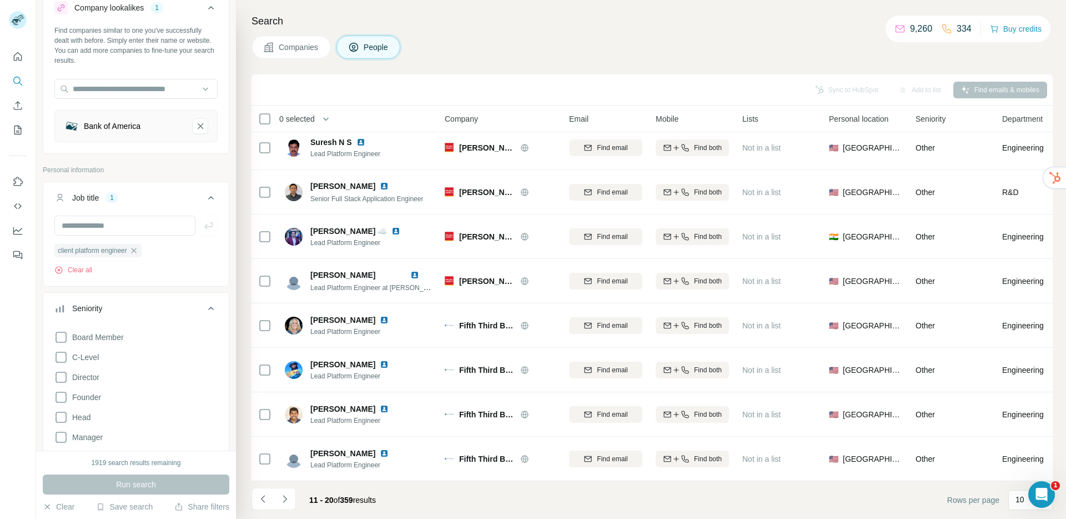
scroll to position [0, 0]
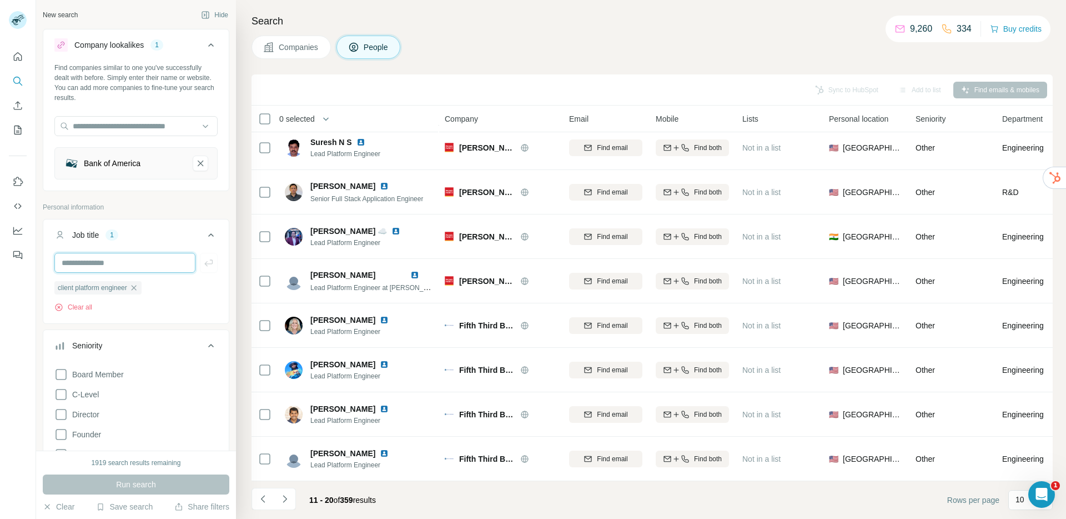
click at [128, 268] on input "text" at bounding box center [124, 263] width 141 height 20
type input "**********"
click at [203, 263] on icon "button" at bounding box center [208, 262] width 11 height 11
click at [125, 480] on span "Run search" at bounding box center [136, 484] width 40 height 11
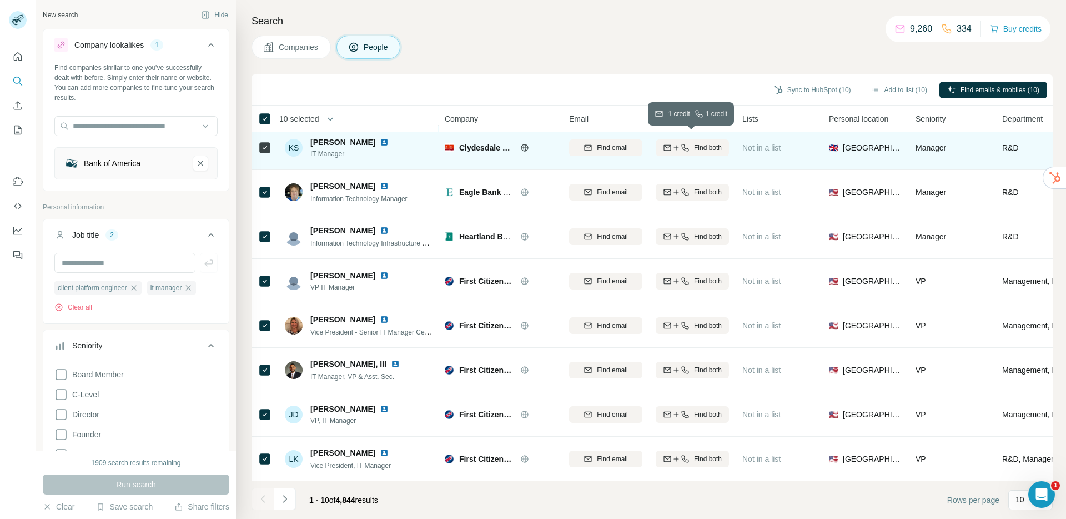
click at [701, 144] on span "Find both" at bounding box center [708, 148] width 28 height 10
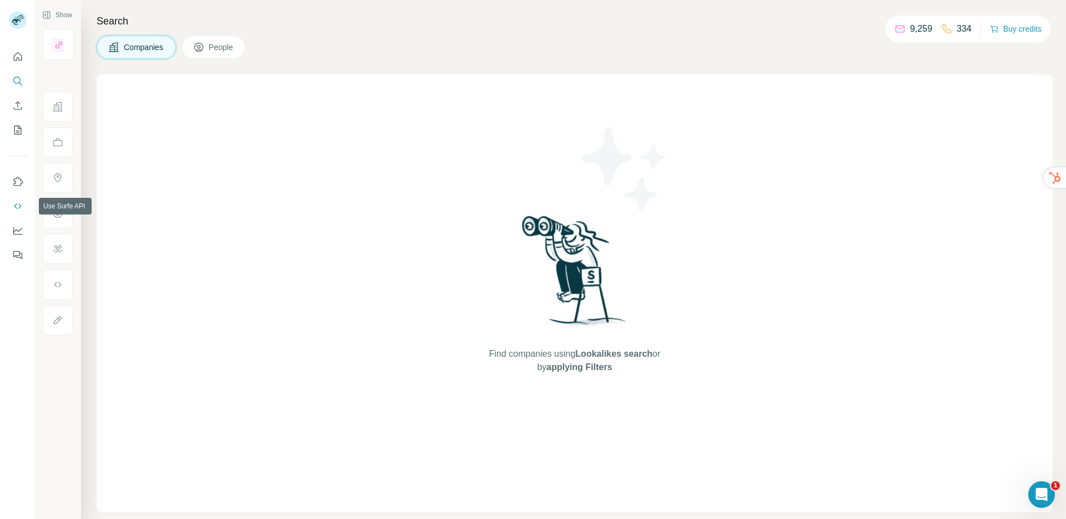
click at [14, 208] on icon "Use Surfe API" at bounding box center [17, 205] width 11 height 11
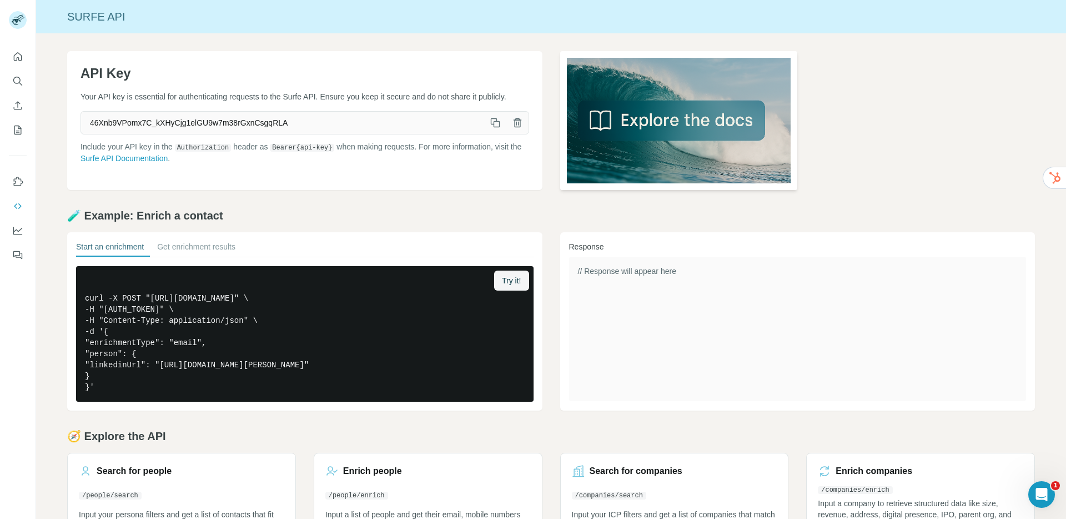
click at [608, 106] on img at bounding box center [679, 120] width 238 height 139
